Goal: Task Accomplishment & Management: Use online tool/utility

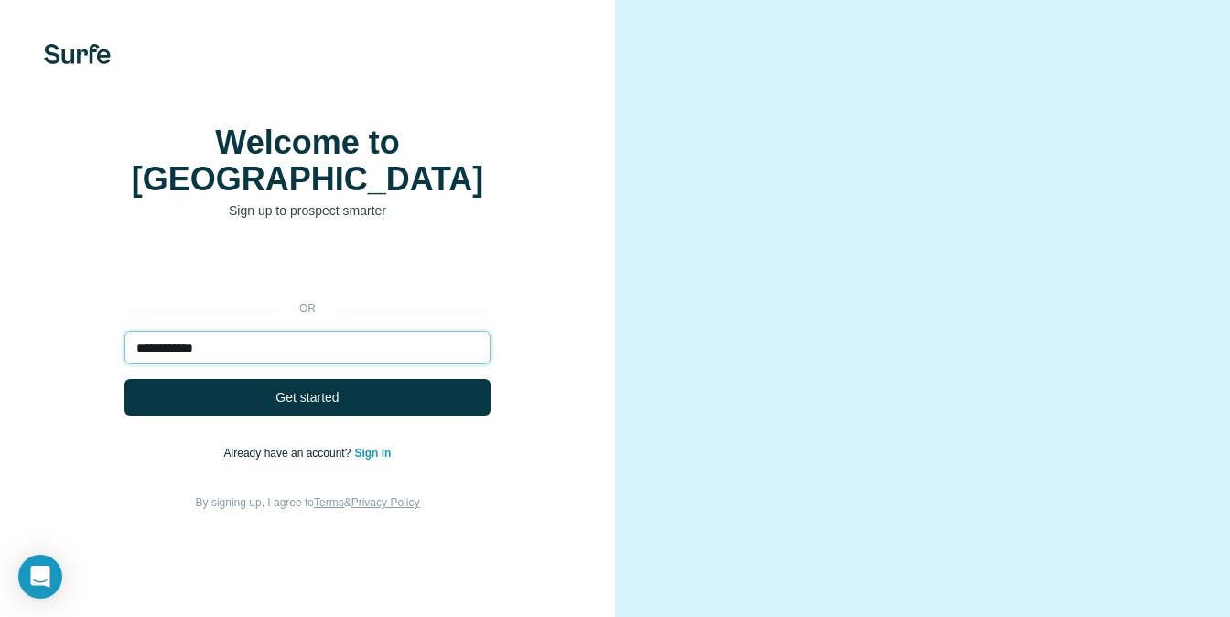
click at [251, 352] on input "**********" at bounding box center [307, 347] width 366 height 33
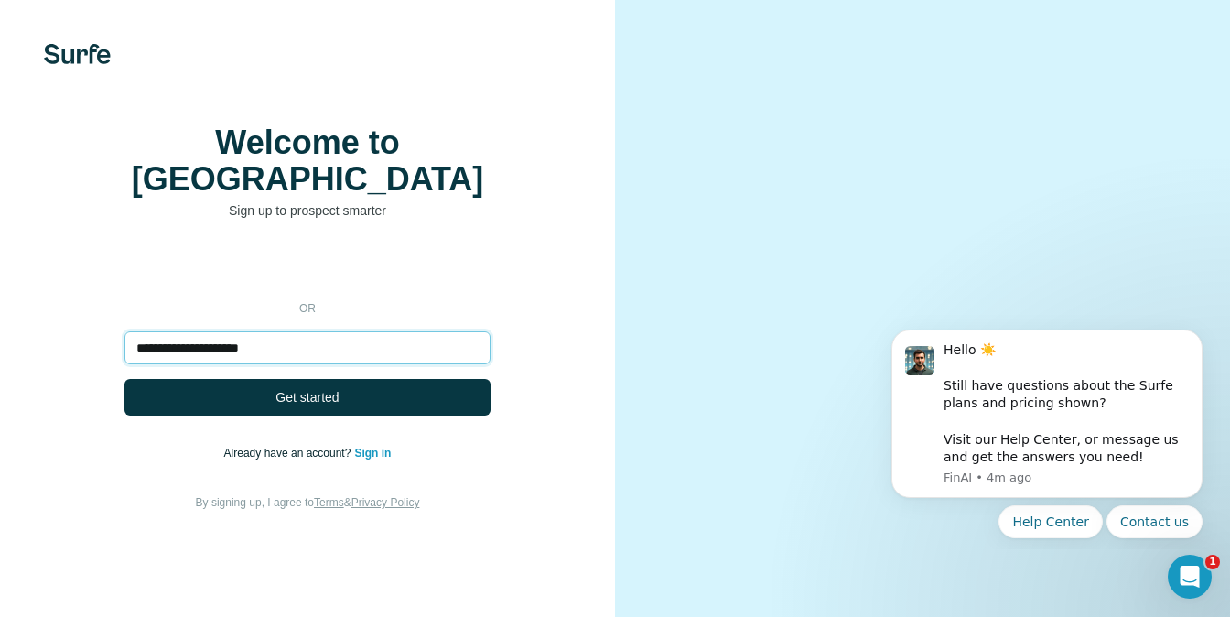
type input "**********"
click at [124, 379] on button "Get started" at bounding box center [307, 397] width 366 height 37
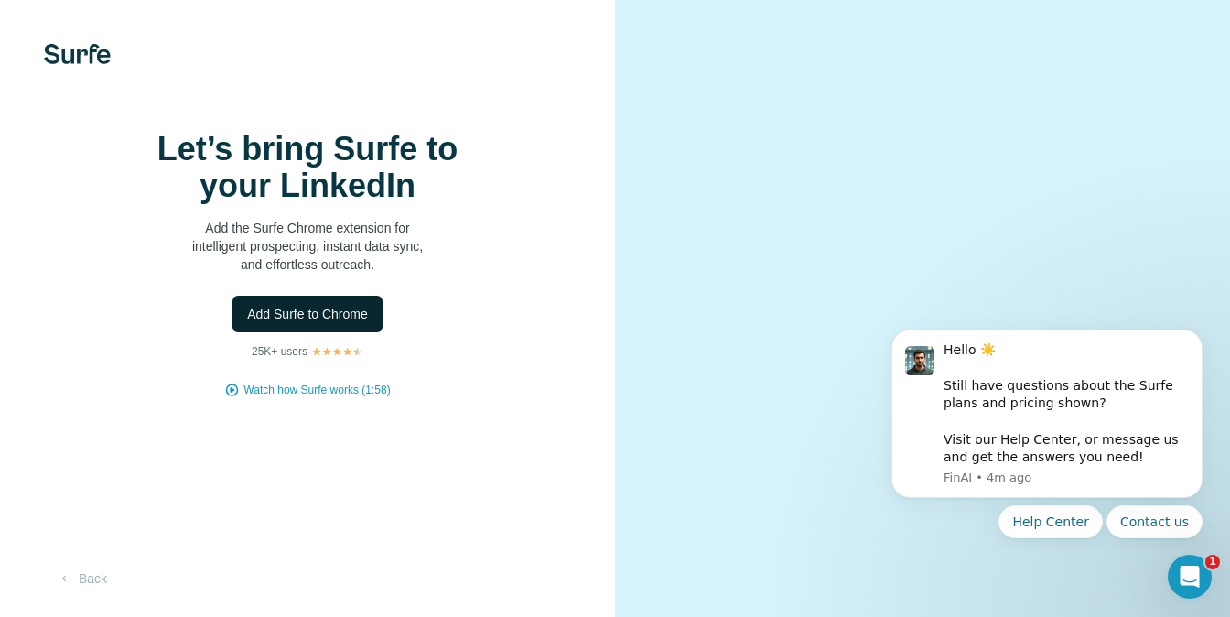
click at [307, 323] on span "Add Surfe to Chrome" at bounding box center [307, 314] width 121 height 18
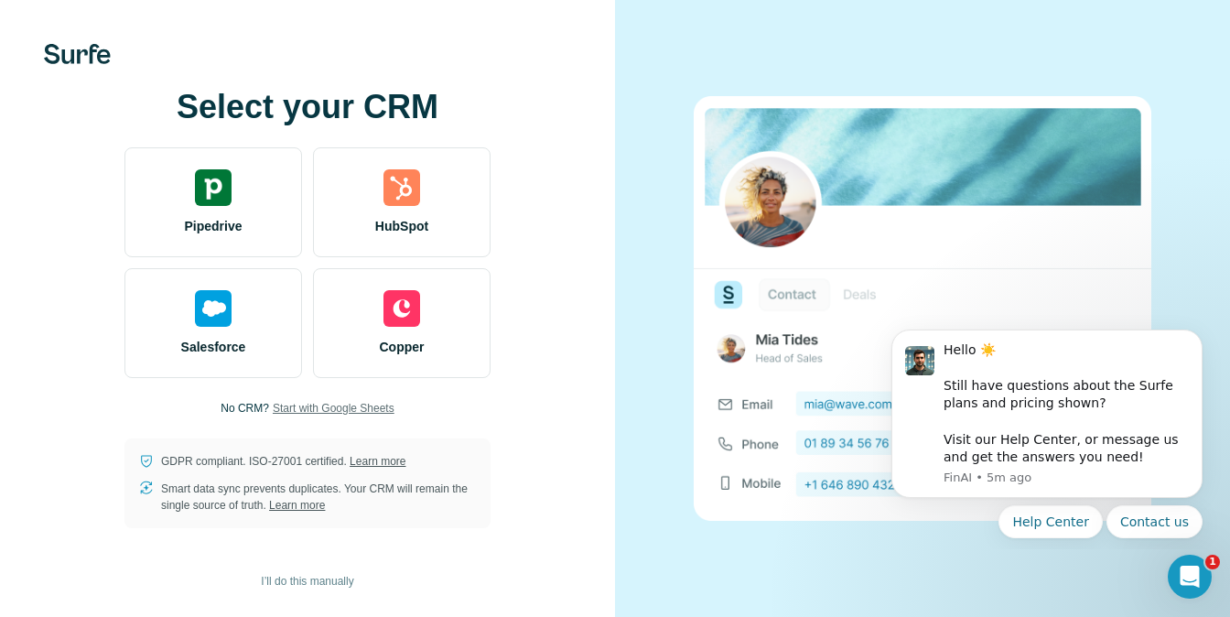
click at [354, 410] on span "Start with Google Sheets" at bounding box center [334, 408] width 122 height 16
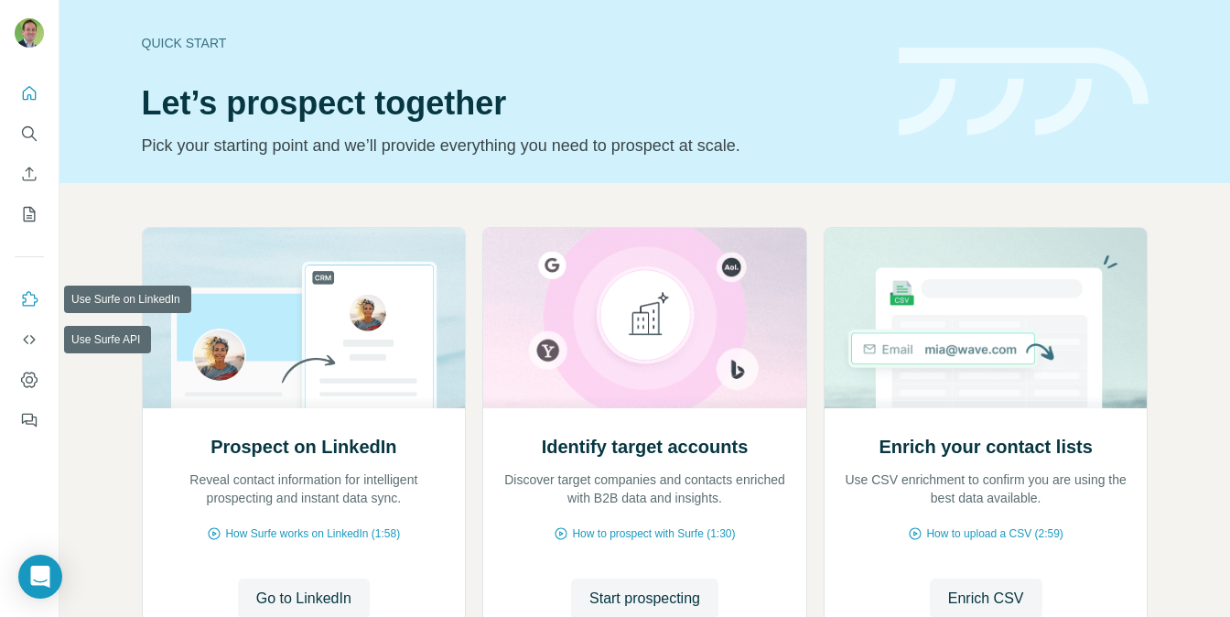
click at [25, 286] on button "Use Surfe on LinkedIn" at bounding box center [29, 299] width 29 height 33
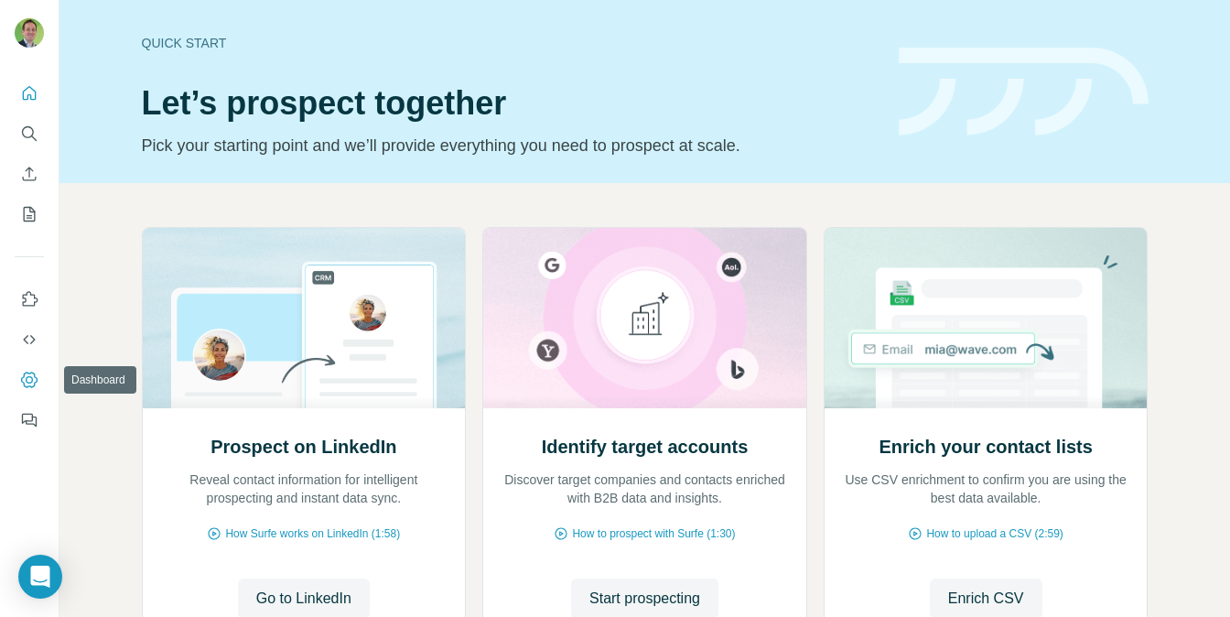
click at [27, 386] on icon "Dashboard" at bounding box center [29, 380] width 16 height 16
click at [21, 379] on icon "Dashboard" at bounding box center [29, 380] width 16 height 16
click at [16, 206] on button "My lists" at bounding box center [29, 214] width 29 height 33
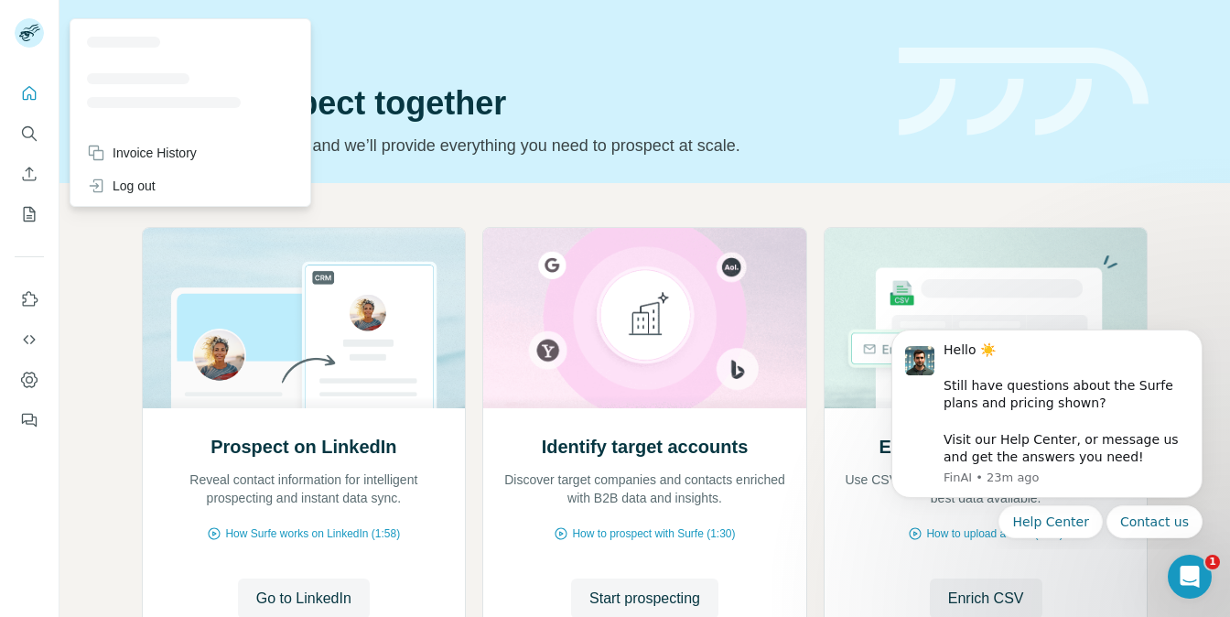
click at [38, 33] on rect at bounding box center [29, 32] width 29 height 29
click at [27, 96] on icon "Quick start" at bounding box center [29, 93] width 18 height 18
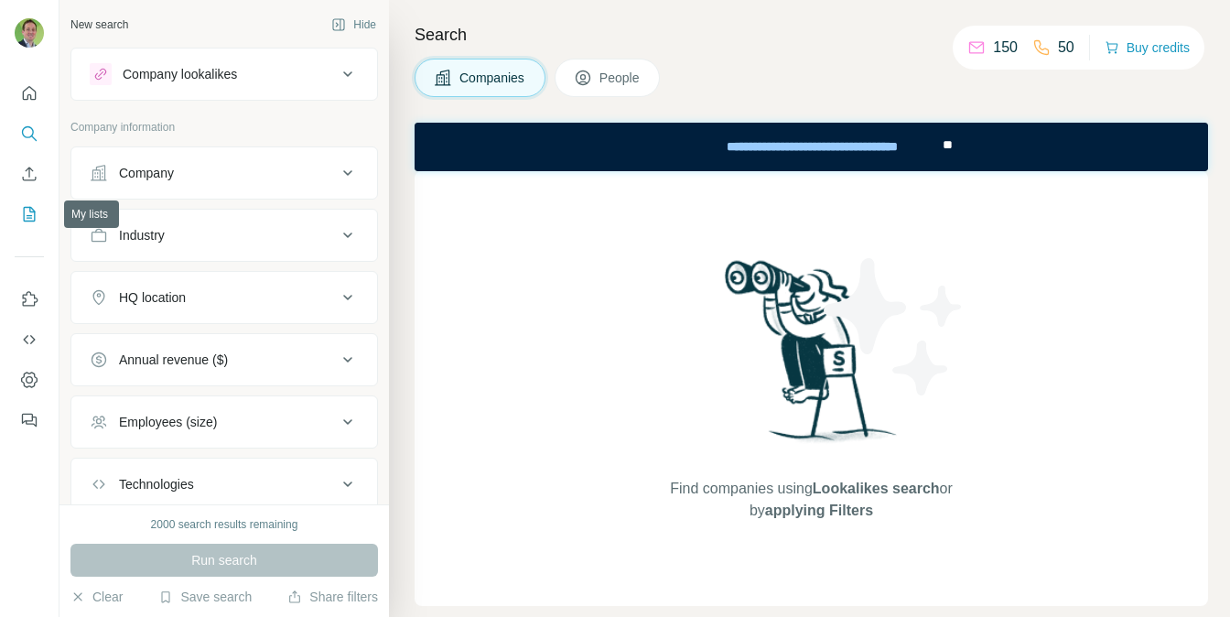
click at [30, 216] on icon "My lists" at bounding box center [29, 214] width 18 height 18
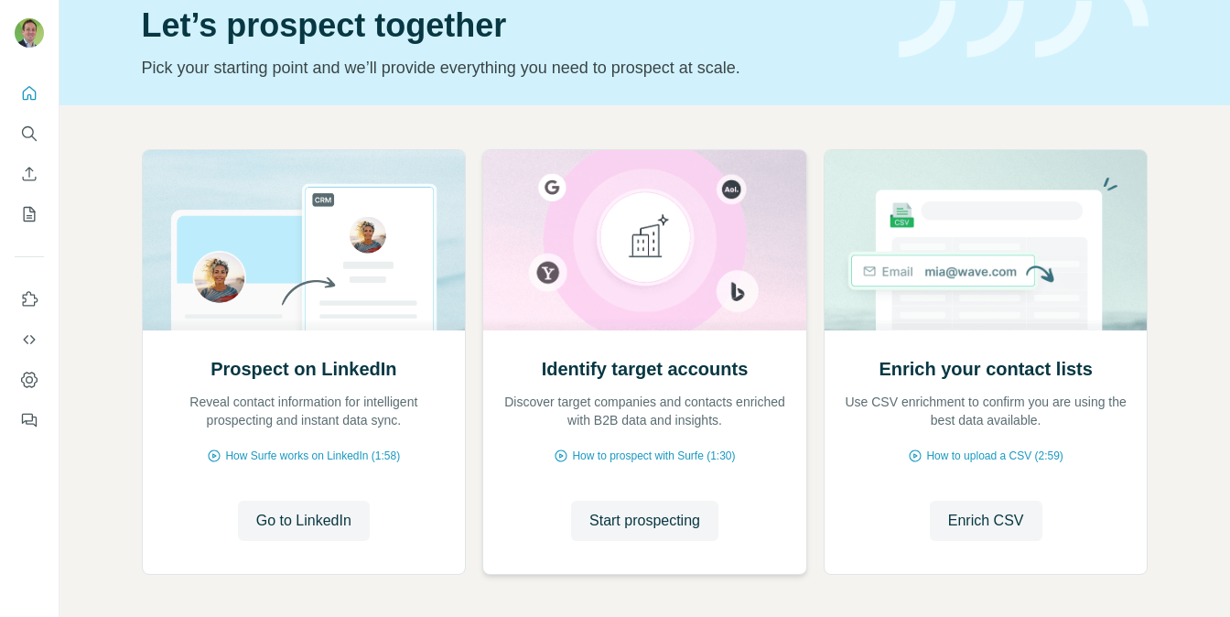
scroll to position [153, 0]
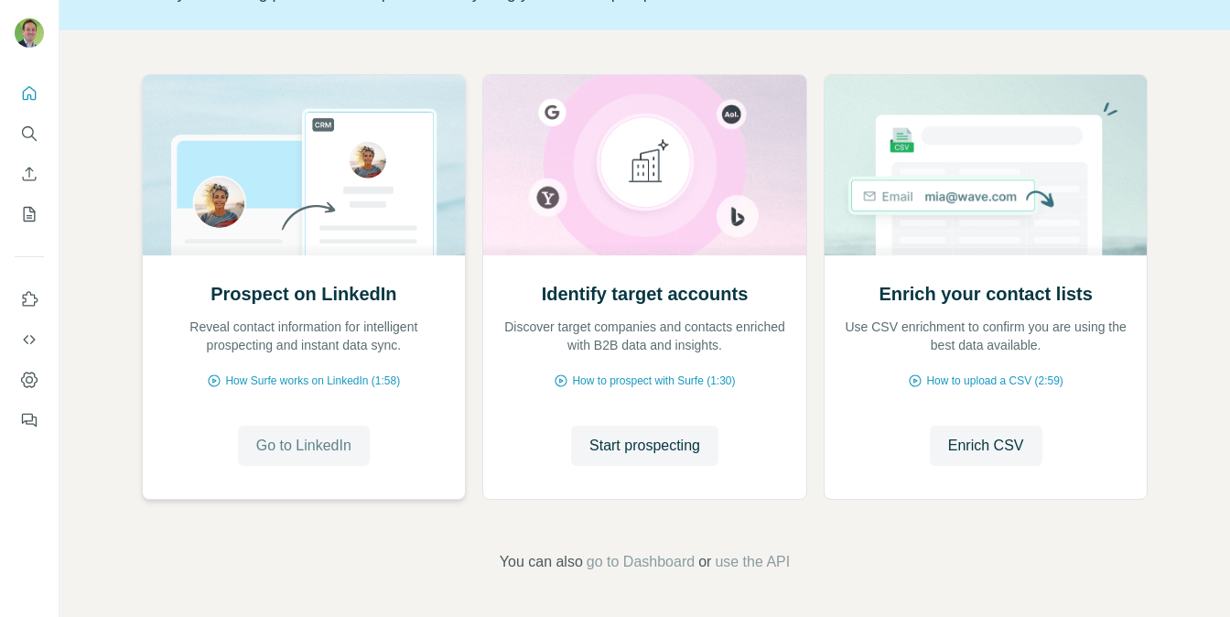
click at [296, 455] on span "Go to LinkedIn" at bounding box center [303, 446] width 95 height 22
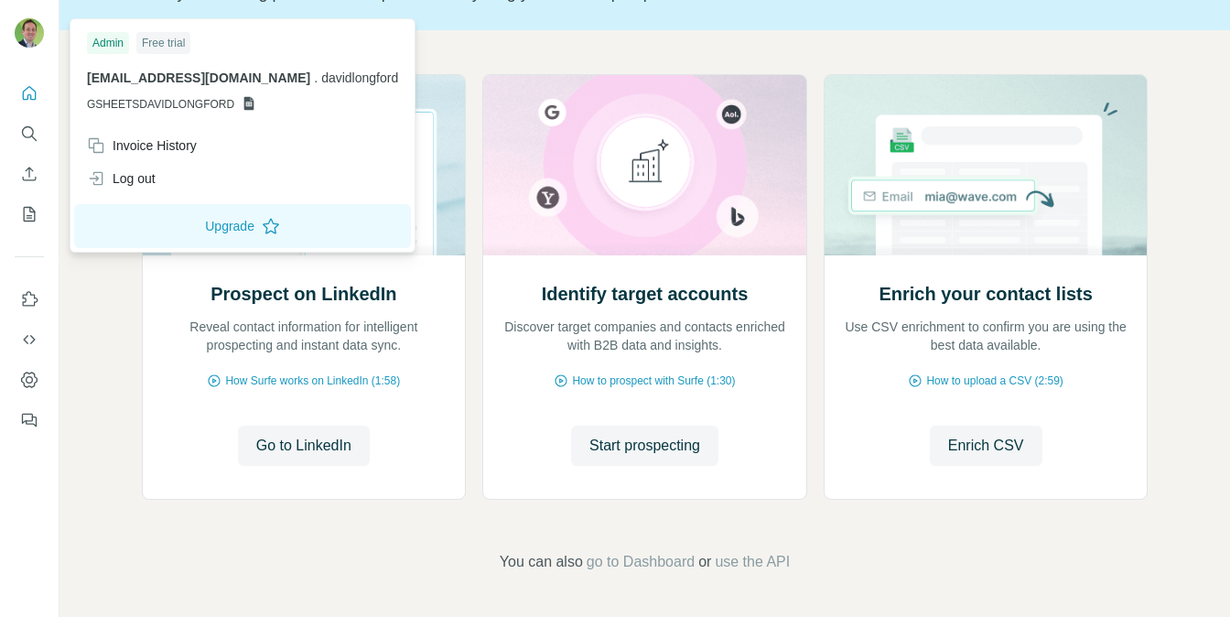
click at [24, 34] on img at bounding box center [29, 32] width 29 height 29
click at [131, 181] on div "Log out" at bounding box center [121, 178] width 69 height 18
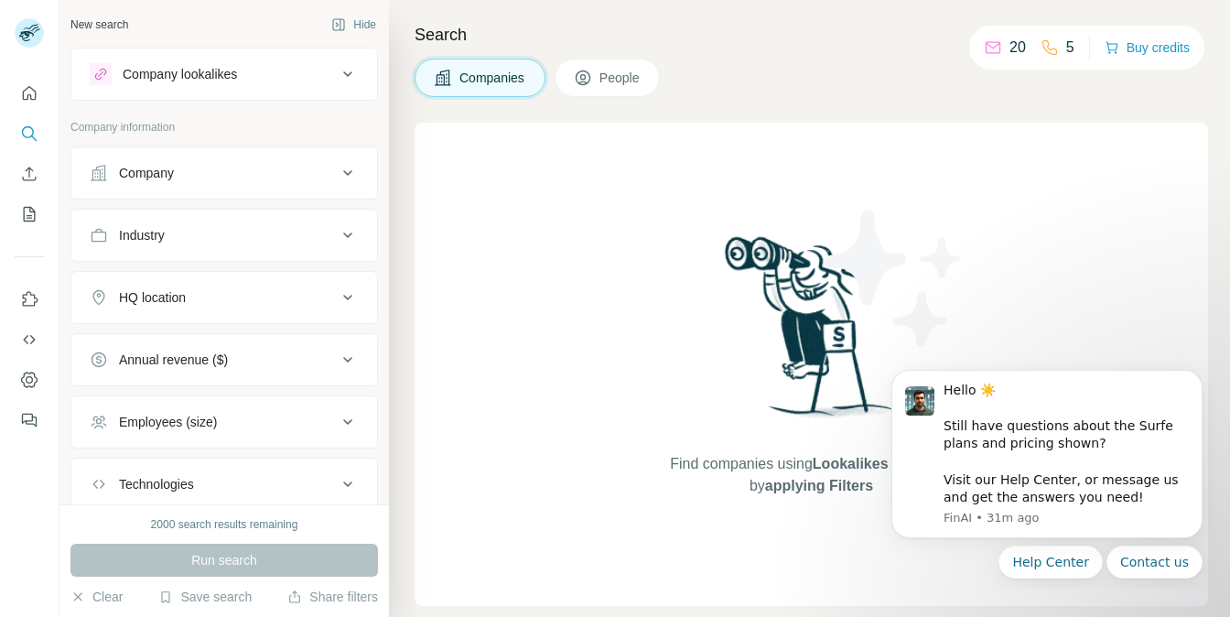
click at [641, 218] on div "Find companies using Lookalikes search or by applying Filters" at bounding box center [811, 364] width 793 height 483
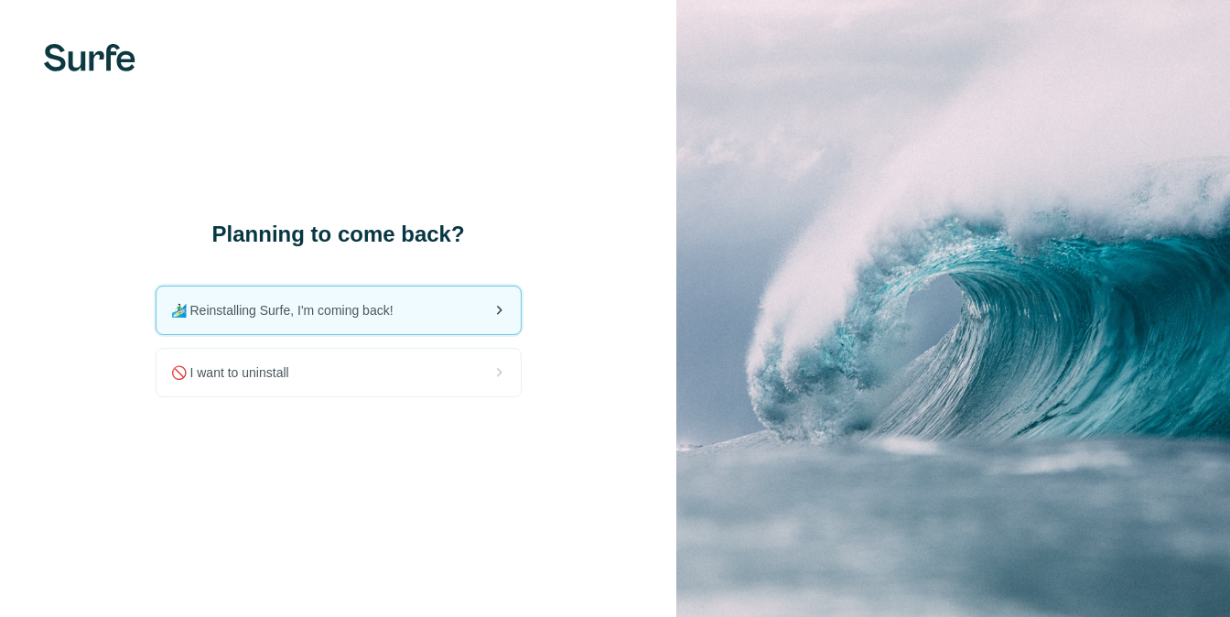
click at [306, 316] on span "🏄🏻‍♂️ Reinstalling Surfe, I'm coming back!" at bounding box center [289, 310] width 237 height 18
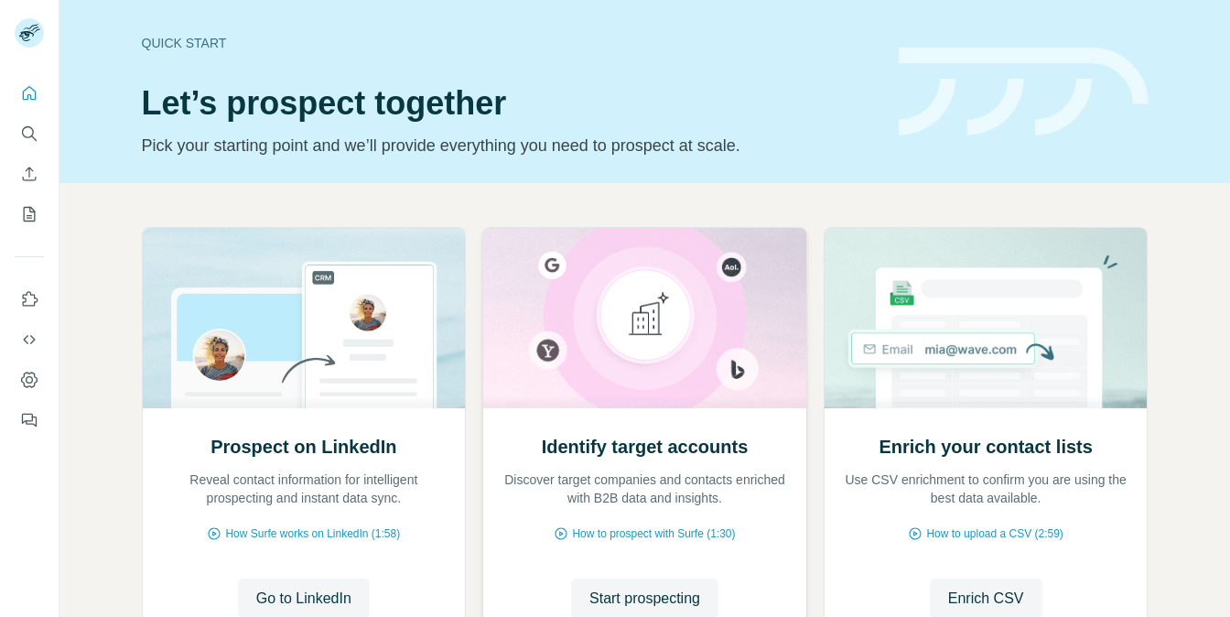
click at [607, 306] on img at bounding box center [644, 318] width 325 height 180
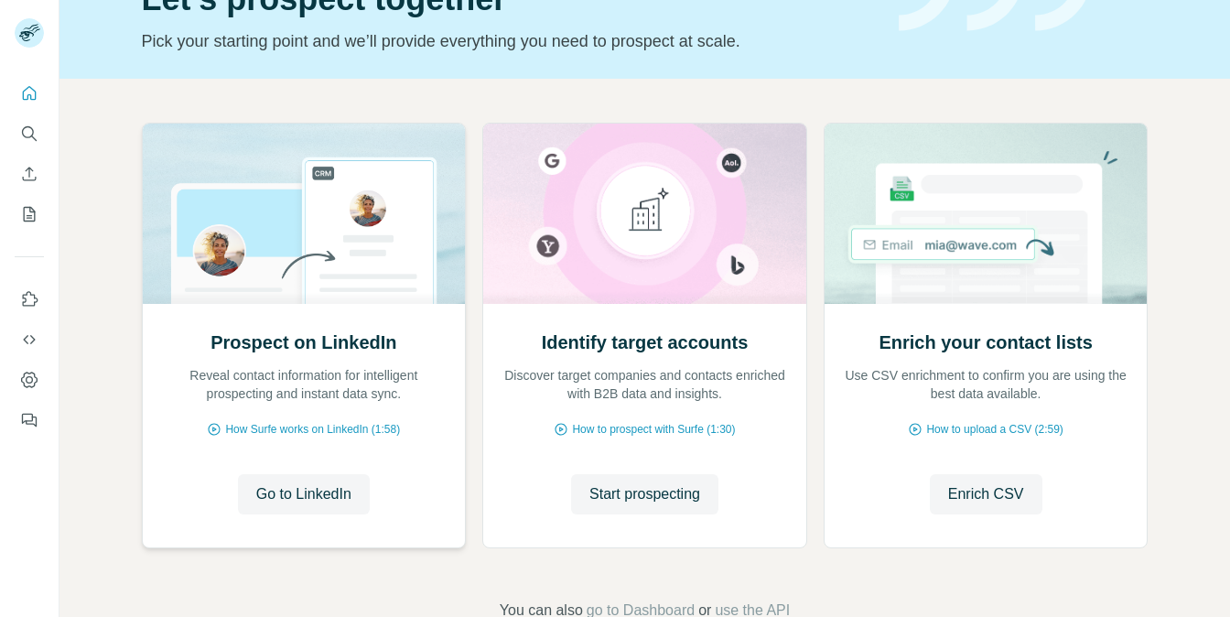
scroll to position [153, 0]
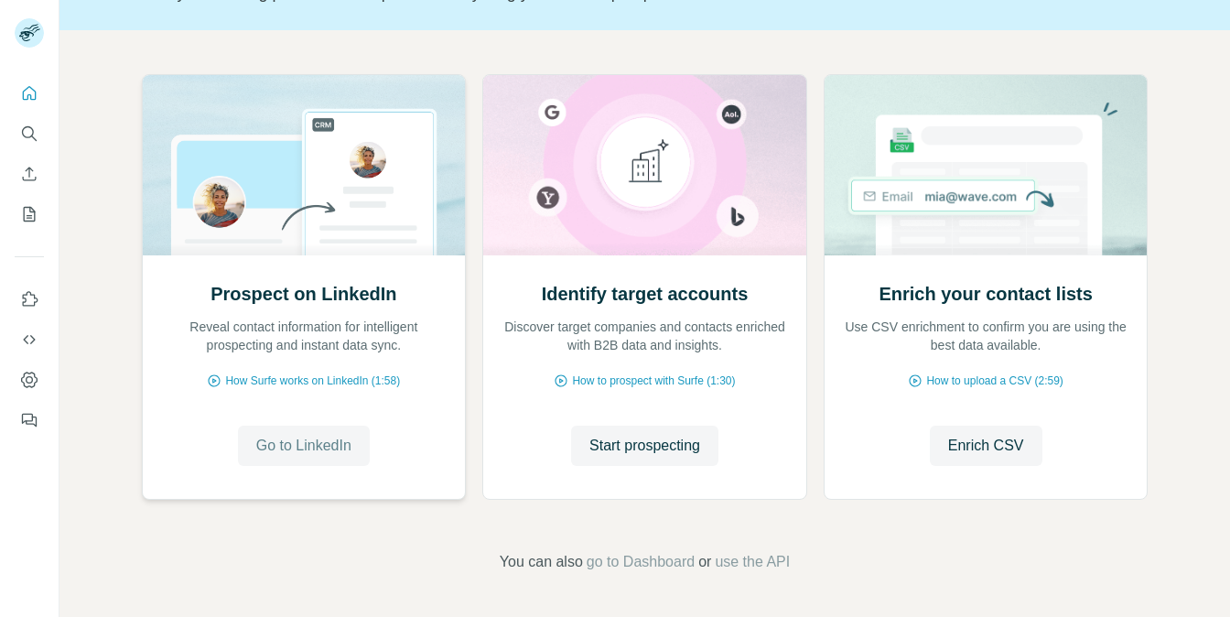
click at [296, 437] on span "Go to LinkedIn" at bounding box center [303, 446] width 95 height 22
